Goal: Task Accomplishment & Management: Use online tool/utility

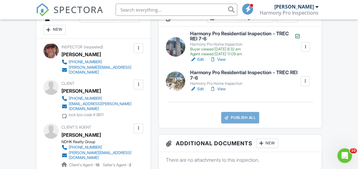
scroll to position [182, 0]
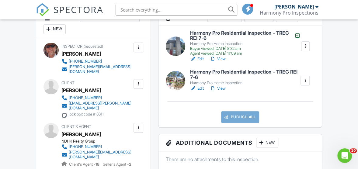
click at [198, 41] on link "Harmony Pro Residential Inspection - TREC REI 7-6 Harmony Pro Home Inspection B…" at bounding box center [245, 43] width 110 height 26
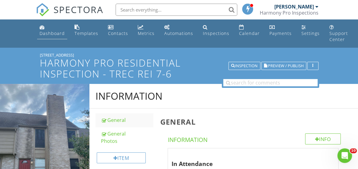
click at [53, 34] on div "Dashboard" at bounding box center [52, 33] width 25 height 6
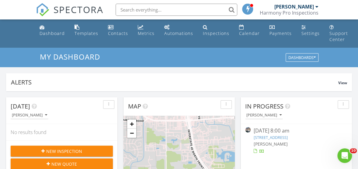
click at [270, 131] on div "08/26/25 8:00 am" at bounding box center [295, 131] width 85 height 8
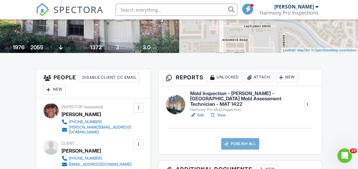
scroll to position [122, 0]
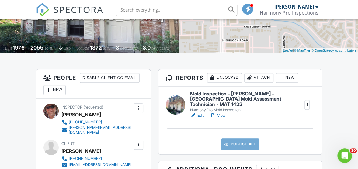
click at [201, 112] on link "Edit" at bounding box center [197, 115] width 14 height 6
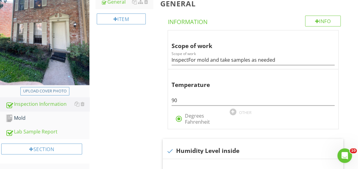
scroll to position [152, 0]
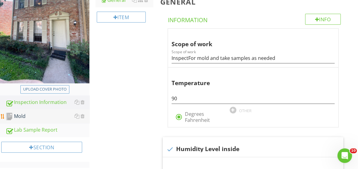
click at [27, 112] on div "Mold" at bounding box center [47, 116] width 84 height 8
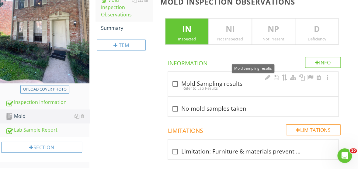
click at [175, 79] on div at bounding box center [175, 84] width 10 height 10
checkbox input "true"
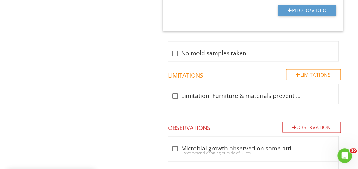
scroll to position [365, 0]
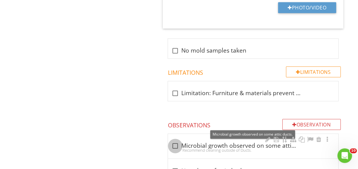
click at [174, 141] on div at bounding box center [175, 146] width 10 height 10
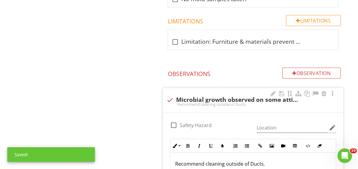
scroll to position [425, 0]
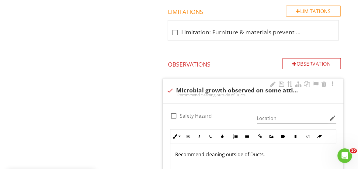
click at [167, 92] on div "Recommend cleaning outside of Ducts." at bounding box center [252, 94] width 173 height 5
checkbox input "true"
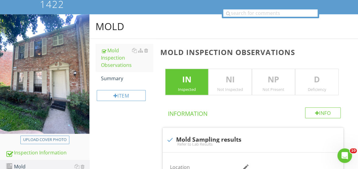
scroll to position [91, 0]
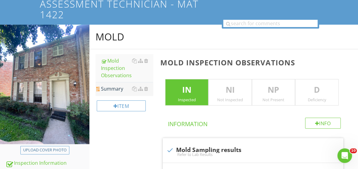
click at [120, 85] on div "Summary" at bounding box center [127, 88] width 52 height 7
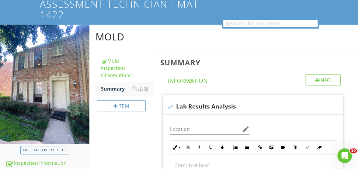
scroll to position [122, 0]
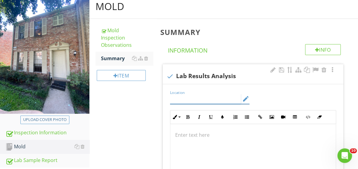
click at [199, 94] on input "Location" at bounding box center [205, 99] width 71 height 10
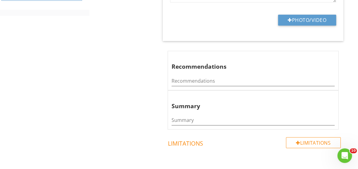
scroll to position [309, 0]
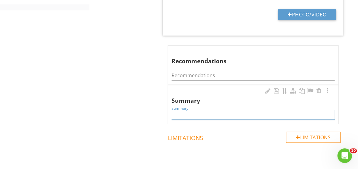
click at [185, 110] on input "Summary" at bounding box center [252, 115] width 163 height 10
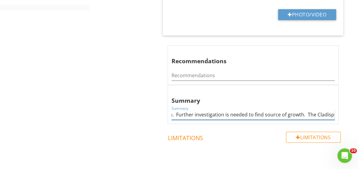
scroll to position [0, 0]
click at [324, 110] on input "No visible mold was seen but Lab results showed excessive mold spore count in U…" at bounding box center [252, 115] width 163 height 10
drag, startPoint x: 313, startPoint y: 93, endPoint x: 345, endPoint y: 103, distance: 34.0
click at [345, 103] on div "Info Information check Lab Results Analysis Location edit Inline Style XLarge L…" at bounding box center [254, 16] width 188 height 321
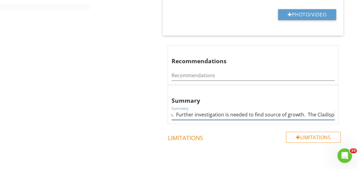
paste input "Penicillium/Aspergillus"
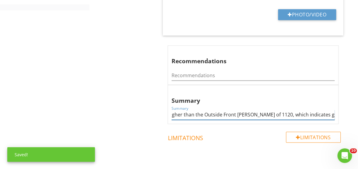
scroll to position [0, 467]
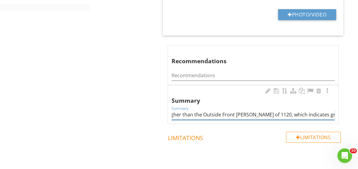
click at [234, 110] on input "No visible mold was seen but Lab results showed excessive mold spore count in U…" at bounding box center [252, 115] width 163 height 10
type input "No visible mold was seen but Lab results showed excessive mold spore count in U…"
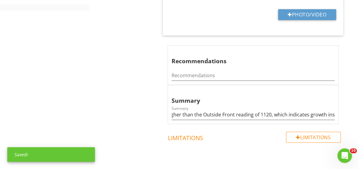
scroll to position [0, 0]
click at [259, 132] on div "Limitations Limitations" at bounding box center [254, 154] width 188 height 45
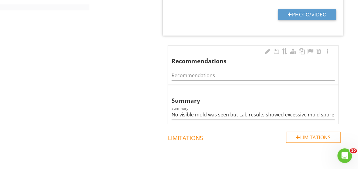
drag, startPoint x: 289, startPoint y: 0, endPoint x: 238, endPoint y: 32, distance: 60.7
click at [238, 48] on div "Recommendations" at bounding box center [248, 57] width 155 height 18
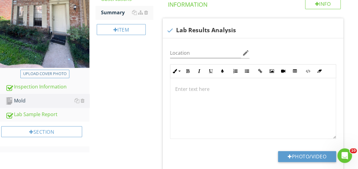
scroll to position [157, 0]
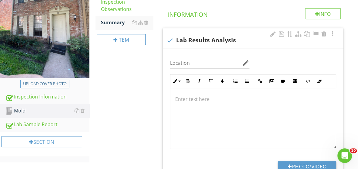
click at [174, 88] on div at bounding box center [252, 118] width 165 height 61
drag, startPoint x: 174, startPoint y: 76, endPoint x: 210, endPoint y: 77, distance: 36.2
click at [211, 88] on div at bounding box center [252, 118] width 165 height 61
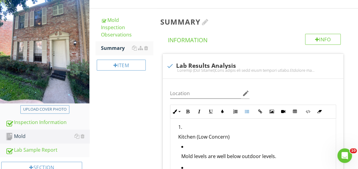
scroll to position [162, 0]
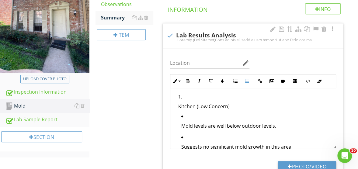
click at [178, 103] on p "Kitchen (Low Concern)" at bounding box center [254, 106] width 153 height 7
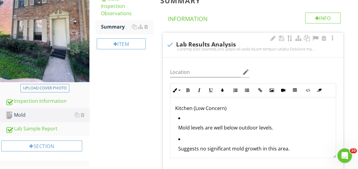
scroll to position [154, 0]
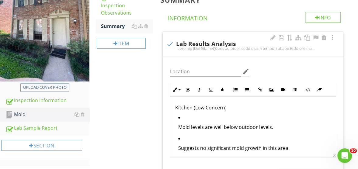
click at [177, 114] on ul "Mold levels are well below outdoor levels. Suggests no significant mold growth …" at bounding box center [253, 145] width 156 height 63
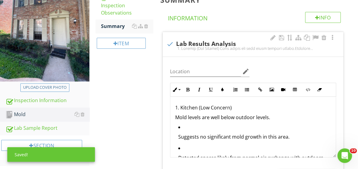
click at [179, 133] on p "Suggests no significant mold growth in this area." at bounding box center [254, 136] width 153 height 7
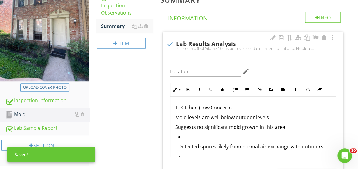
click at [177, 133] on ul "Detected spores likely from normal air exchange with outdoors." at bounding box center [253, 143] width 156 height 21
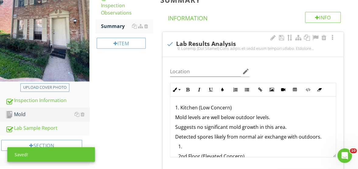
scroll to position [30, 0]
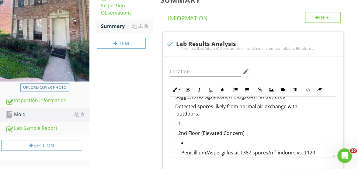
click at [179, 129] on p "2nd Floor (Elevated Concern)" at bounding box center [254, 132] width 153 height 7
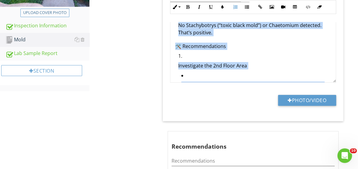
scroll to position [402, 0]
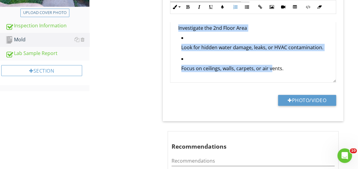
drag, startPoint x: 175, startPoint y: 117, endPoint x: 270, endPoint y: 61, distance: 110.3
click at [270, 61] on div "Location edit Inline Style XLarge Large Normal Small Light Small/Light Bold Ita…" at bounding box center [253, 51] width 181 height 139
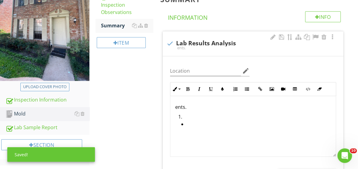
scroll to position [149, 0]
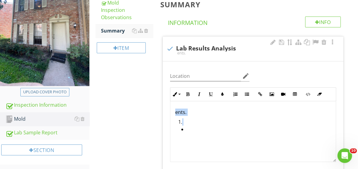
drag, startPoint x: 174, startPoint y: 88, endPoint x: 189, endPoint y: 95, distance: 16.2
click at [189, 101] on div "ents." at bounding box center [252, 131] width 165 height 61
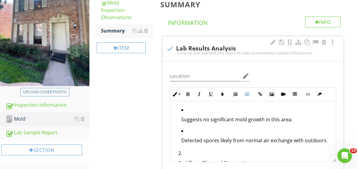
scroll to position [0, 0]
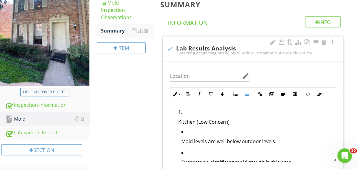
click at [179, 118] on p "Kitchen (Low Concern)" at bounding box center [254, 121] width 153 height 7
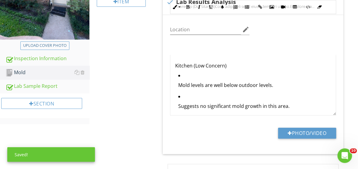
scroll to position [131, 0]
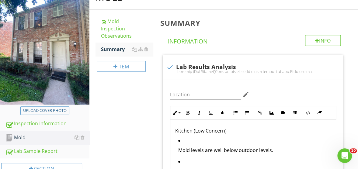
click at [179, 146] on p "Mold levels are well below outdoor levels." at bounding box center [254, 149] width 153 height 7
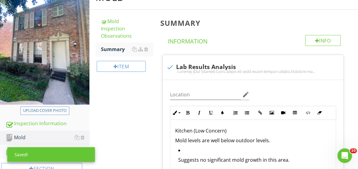
click at [178, 156] on p "Suggests no significant mold growth in this area." at bounding box center [254, 159] width 153 height 7
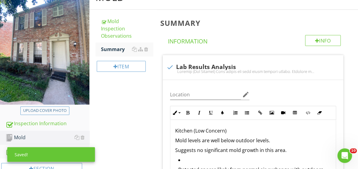
click at [179, 166] on p "Detected spores likely from normal air exchange with outdoors." at bounding box center [254, 169] width 153 height 7
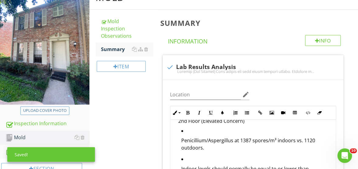
scroll to position [61, 0]
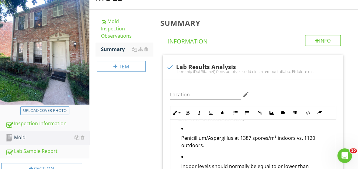
click at [179, 134] on p "Penicillium/Aspergillus at 1387 spores/m³ indoors vs. 1120 outdoors." at bounding box center [254, 141] width 153 height 15
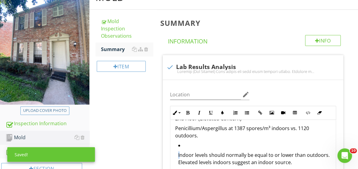
click at [179, 151] on p "Indoor levels should normally be equal to or lower than outdoors. Elevated leve…" at bounding box center [254, 158] width 153 height 15
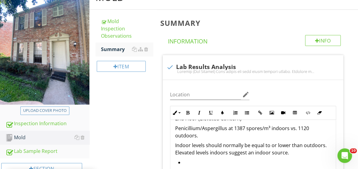
scroll to position [91, 0]
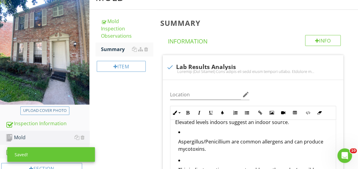
click at [178, 138] on p "Aspergillus/Penicillium are common allergens and can produce mycotoxins." at bounding box center [254, 145] width 153 height 15
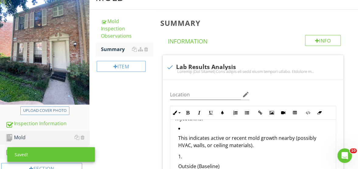
scroll to position [122, 0]
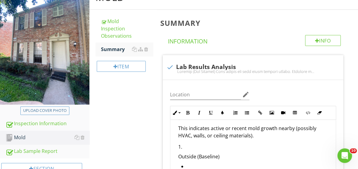
click at [177, 115] on ul "This indicates active or recent mold growth nearby (possibly HVAC, walls, or ce…" at bounding box center [253, 129] width 156 height 28
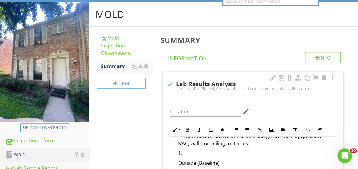
scroll to position [139, 0]
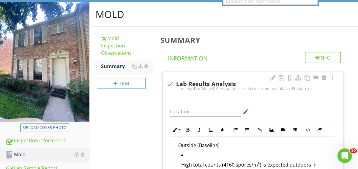
click at [179, 142] on p "Outside (Baseline)" at bounding box center [254, 145] width 153 height 7
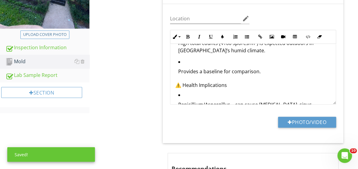
scroll to position [137, 0]
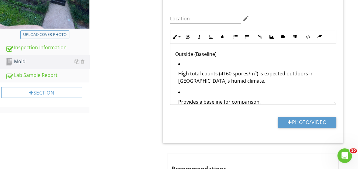
click at [179, 70] on p "High total counts (4160 spores/m³) is expected outdoors in Houston’s humid clim…" at bounding box center [254, 77] width 153 height 15
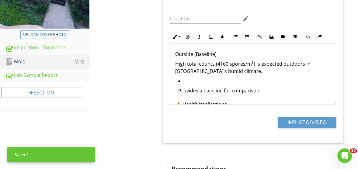
click at [177, 77] on ul "Provides a baseline for comparison." at bounding box center [253, 87] width 156 height 21
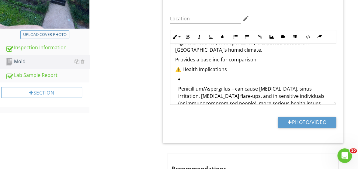
scroll to position [167, 0]
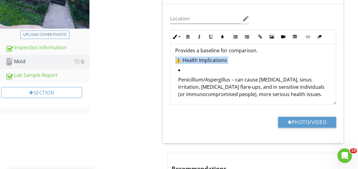
drag, startPoint x: 177, startPoint y: 46, endPoint x: 219, endPoint y: 55, distance: 43.1
click at [219, 55] on p "Kitchen (Low Concern) Mold levels are well below outdoor levels. Suggests no si…" at bounding box center [253, 59] width 156 height 350
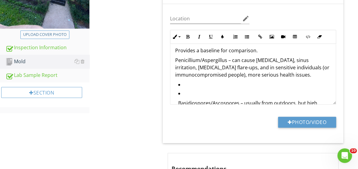
click at [175, 57] on p "Penicillium/Aspergillus – can cause allergies, sinus irritation, asthma flare-u…" at bounding box center [253, 68] width 156 height 22
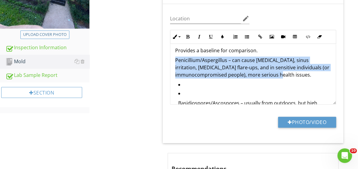
drag, startPoint x: 175, startPoint y: 45, endPoint x: 315, endPoint y: 63, distance: 140.7
click at [315, 63] on p "Penicillium/Aspergillus – can cause allergies, sinus irritation, asthma flare-u…" at bounding box center [253, 68] width 156 height 22
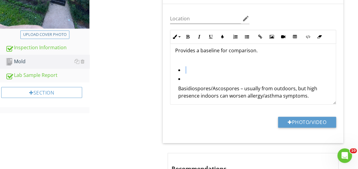
drag, startPoint x: 176, startPoint y: 54, endPoint x: 181, endPoint y: 64, distance: 10.7
click at [181, 66] on ul "Basidiospores/Ascospores – usually from outdoors, but high presence indoors can…" at bounding box center [253, 98] width 156 height 65
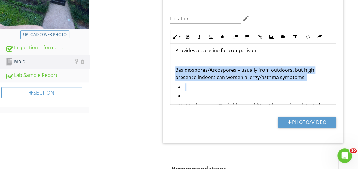
drag, startPoint x: 173, startPoint y: 55, endPoint x: 188, endPoint y: 74, distance: 24.9
click at [188, 74] on div "Kitchen (Low Concern) Mold levels are well below outdoor levels. Suggests no si…" at bounding box center [252, 40] width 165 height 326
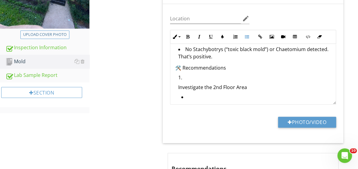
scroll to position [198, 0]
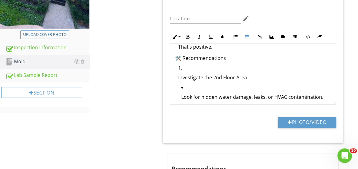
click at [178, 74] on p "Investigate the 2nd Floor Area" at bounding box center [254, 77] width 153 height 7
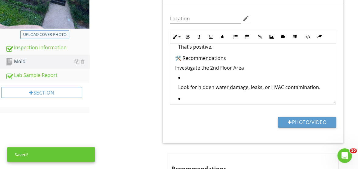
click at [178, 84] on p "Look for hidden water damage, leaks, or HVAC contamination." at bounding box center [254, 87] width 153 height 7
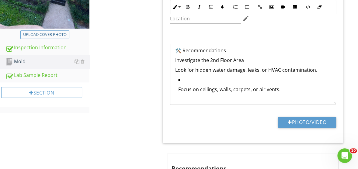
scroll to position [237, 0]
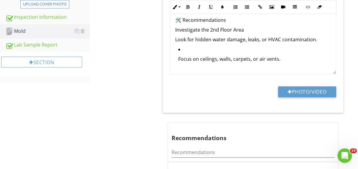
click at [178, 55] on p "Focus on ceilings, walls, carpets, or air vents." at bounding box center [254, 58] width 153 height 7
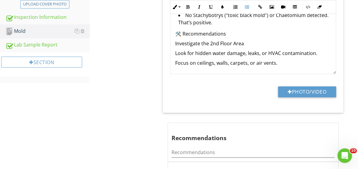
scroll to position [199, 0]
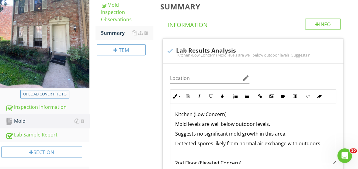
scroll to position [129, 0]
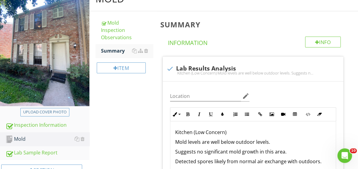
click at [116, 58] on div "Item" at bounding box center [123, 70] width 57 height 25
click at [117, 47] on div "Summary" at bounding box center [127, 50] width 52 height 7
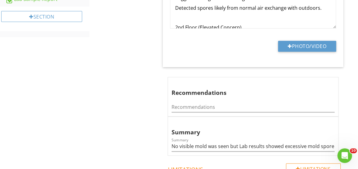
scroll to position [312, 0]
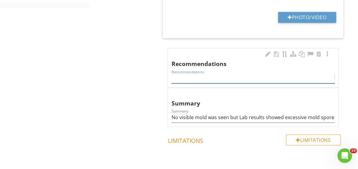
click at [194, 73] on input "Recommendations" at bounding box center [252, 78] width 163 height 10
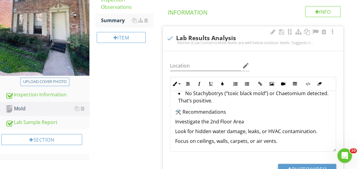
scroll to position [199, 0]
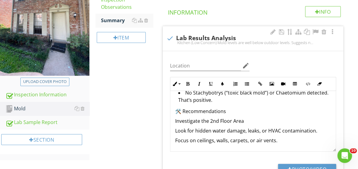
drag, startPoint x: 174, startPoint y: 97, endPoint x: 310, endPoint y: 119, distance: 138.0
click at [310, 119] on div "Kitchen (Low Concern) Mold levels are well below outdoor levels. Suggests no si…" at bounding box center [252, 25] width 165 height 252
copy p "Investigate the 2nd Floor Area Look for hidden water damage, leaks, or HVAC con…"
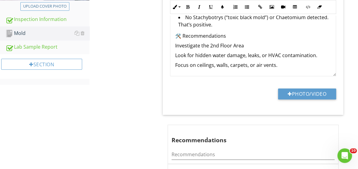
scroll to position [251, 0]
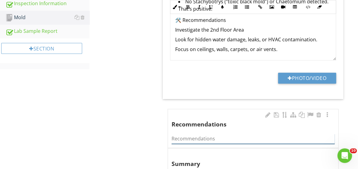
click at [179, 134] on input "Recommendations" at bounding box center [252, 139] width 163 height 10
paste input "Investigate the 2nd Floor Area Look for hidden water damage, leaks, or HVAC con…"
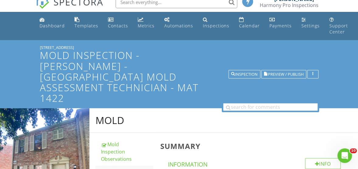
scroll to position [0, 0]
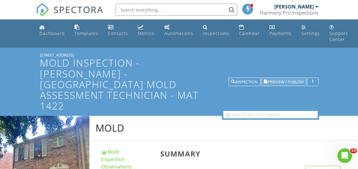
type input "Investigate the 2nd Floor Area Look for hidden water damage, leaks, or HVAC con…"
click at [278, 80] on span "Preview / Publish" at bounding box center [286, 82] width 36 height 4
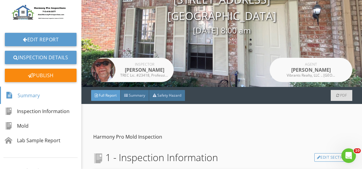
scroll to position [61, 0]
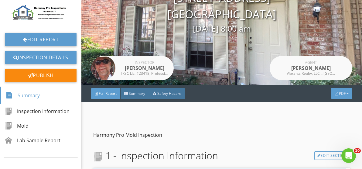
click at [339, 92] on span "PDF" at bounding box center [342, 93] width 7 height 5
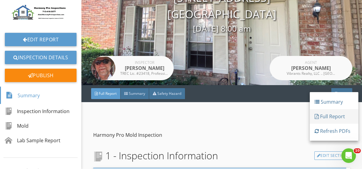
click at [332, 114] on div "Full Report" at bounding box center [334, 116] width 39 height 7
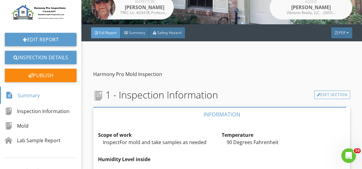
scroll to position [0, 0]
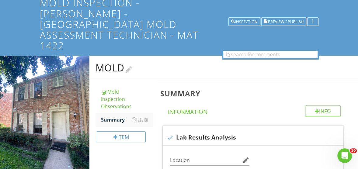
scroll to position [61, 0]
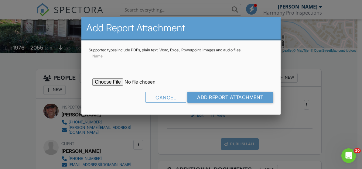
click at [109, 80] on input "file" at bounding box center [143, 81] width 103 height 7
type input "C:\fakepath\5801 Lumberdale Rd #66 Lab Results.pdf"
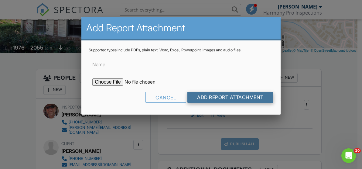
click at [247, 95] on input "Add Report Attachment" at bounding box center [231, 97] width 86 height 11
